Goal: Task Accomplishment & Management: Manage account settings

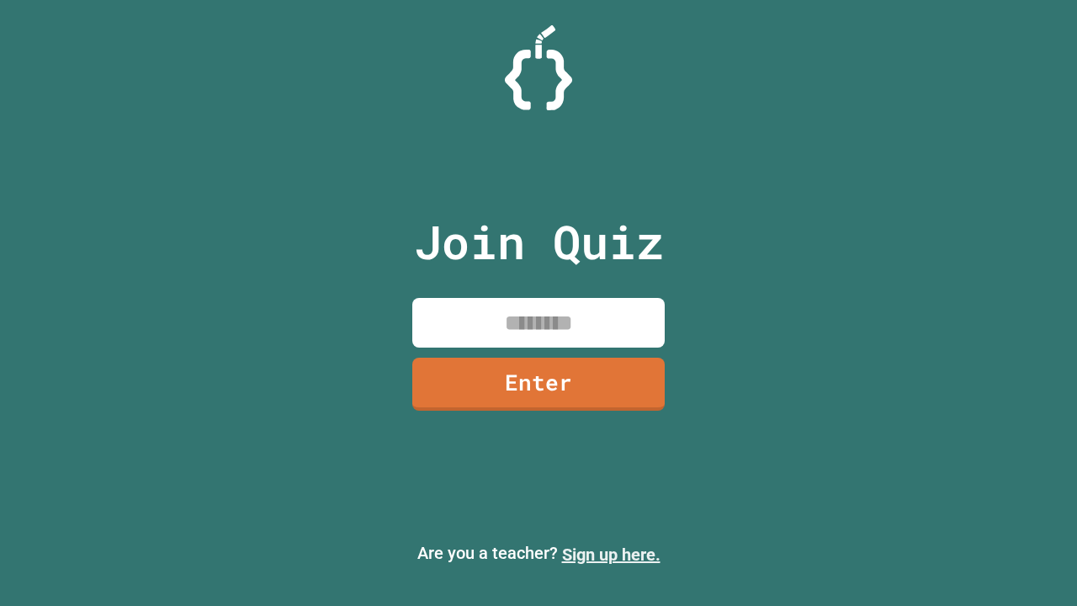
click at [611, 554] on link "Sign up here." at bounding box center [611, 554] width 98 height 20
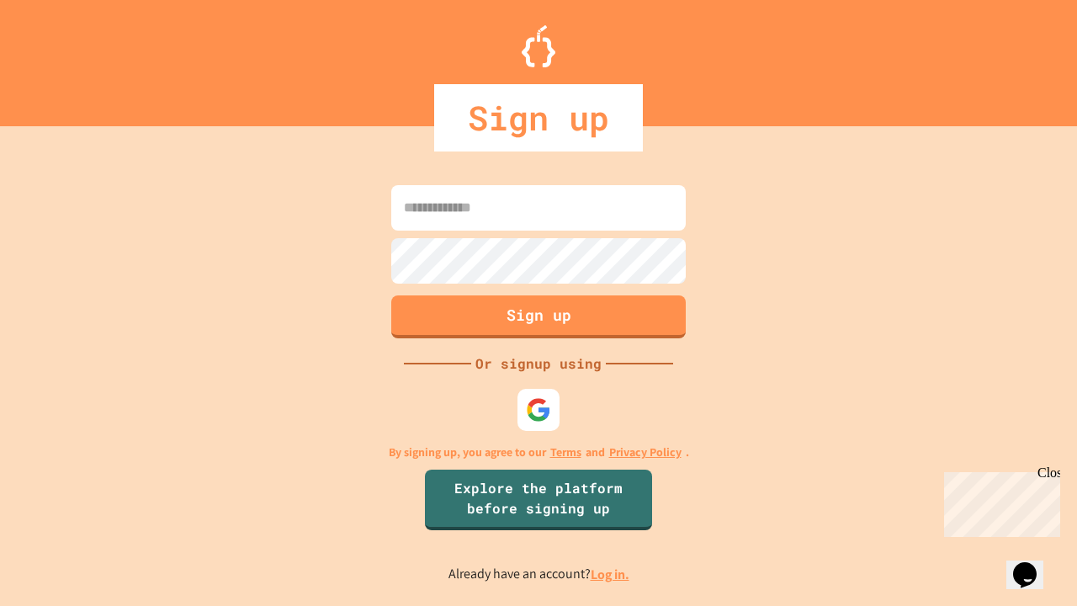
click at [611, 574] on link "Log in." at bounding box center [609, 574] width 39 height 18
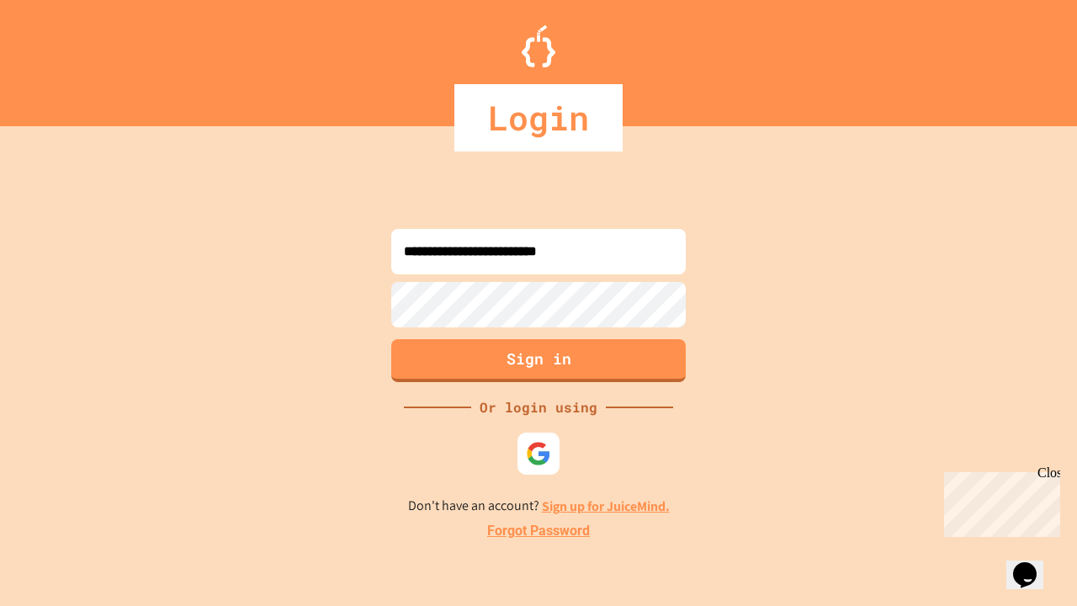
type input "**********"
